Goal: Go to known website: Access a specific website the user already knows

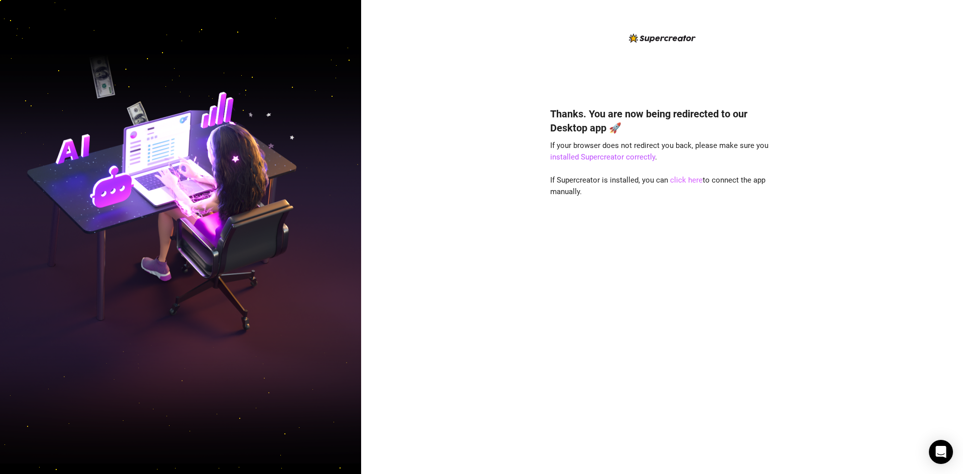
click at [681, 178] on link "click here" at bounding box center [686, 180] width 33 height 9
click at [685, 183] on link "click here" at bounding box center [686, 180] width 33 height 9
click at [686, 178] on link "click here" at bounding box center [686, 180] width 33 height 9
click at [445, 89] on div "Thanks. You are now being redirected to our Desktop app 🚀 If your browser does …" at bounding box center [662, 237] width 602 height 474
